Goal: Navigation & Orientation: Find specific page/section

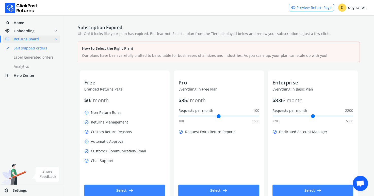
click at [23, 47] on link "done Self shipped orders" at bounding box center [34, 48] width 63 height 7
click at [25, 38] on span "Returns Board" at bounding box center [26, 39] width 25 height 5
click at [20, 22] on span "Home" at bounding box center [19, 22] width 10 height 5
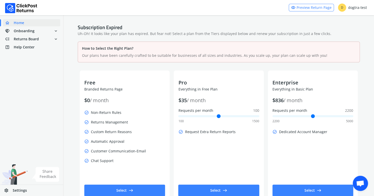
click at [20, 22] on span "Home" at bounding box center [19, 22] width 10 height 5
